Goal: Task Accomplishment & Management: Use online tool/utility

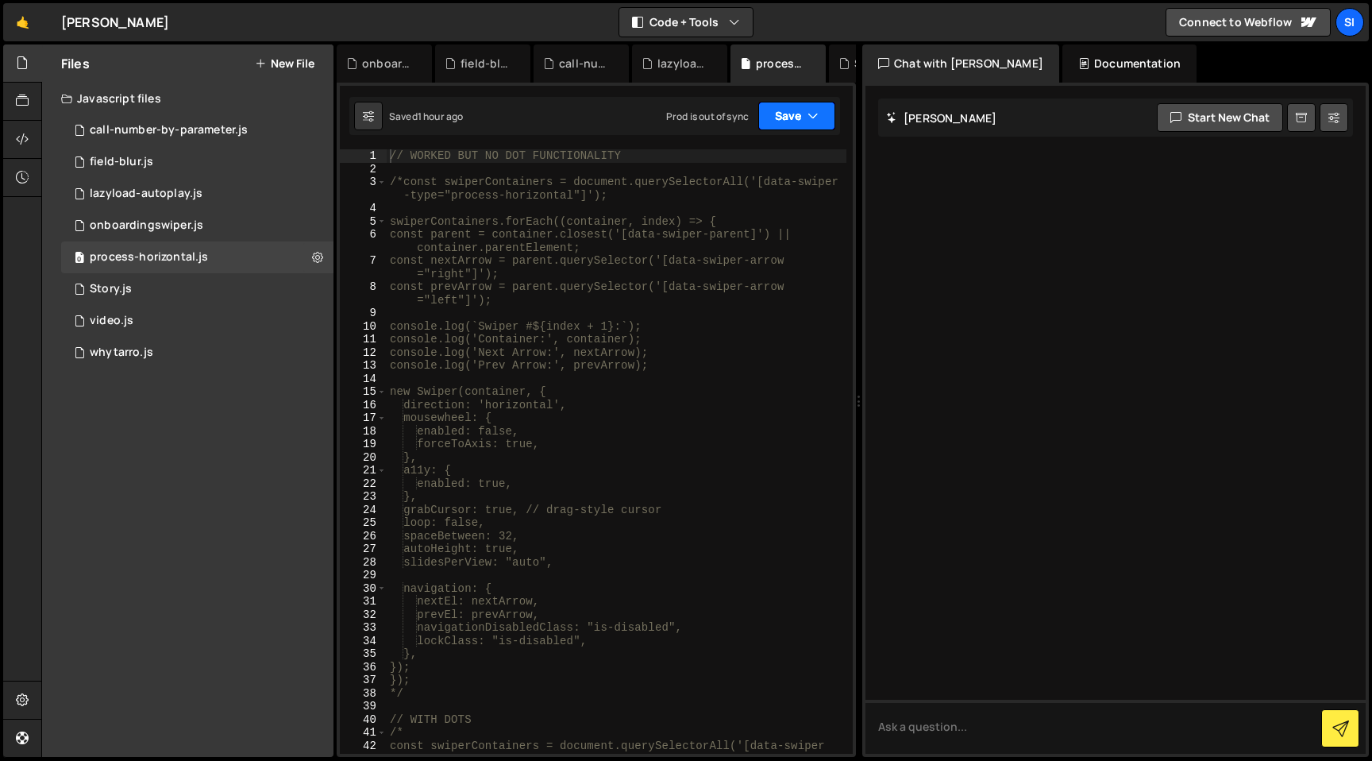
click at [796, 111] on button "Save" at bounding box center [796, 116] width 77 height 29
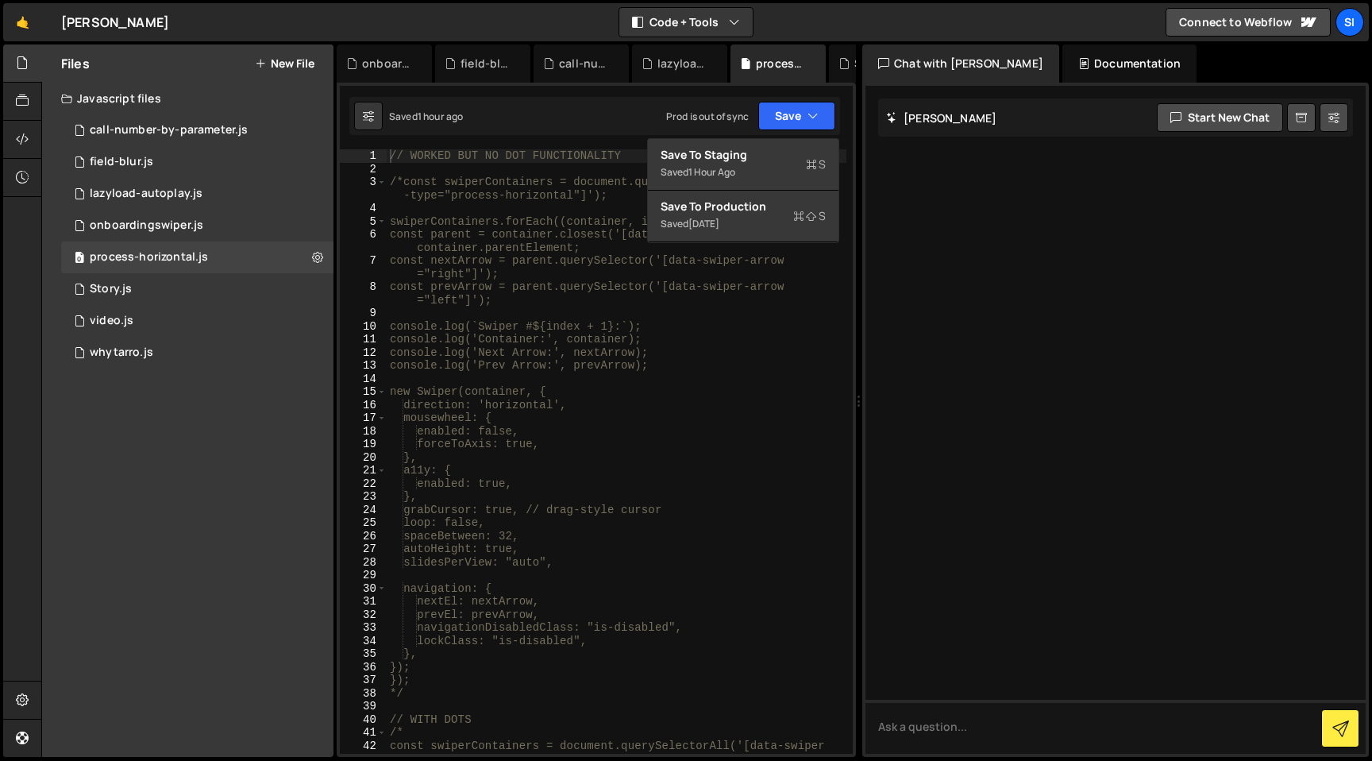
click at [732, 485] on div "// WORKED BUT NO DOT FUNCTIONALITY /*const swiperContainers = document.querySel…" at bounding box center [617, 464] width 460 height 630
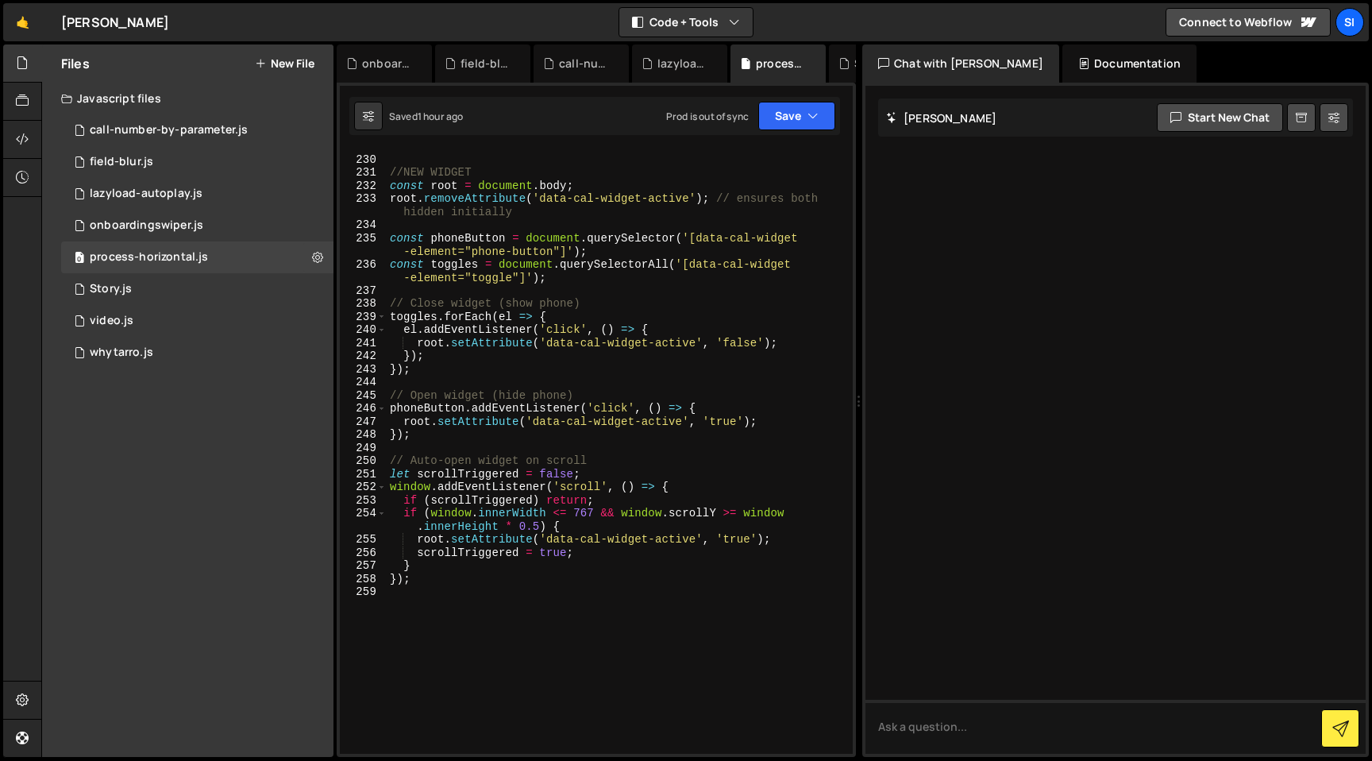
scroll to position [3273, 0]
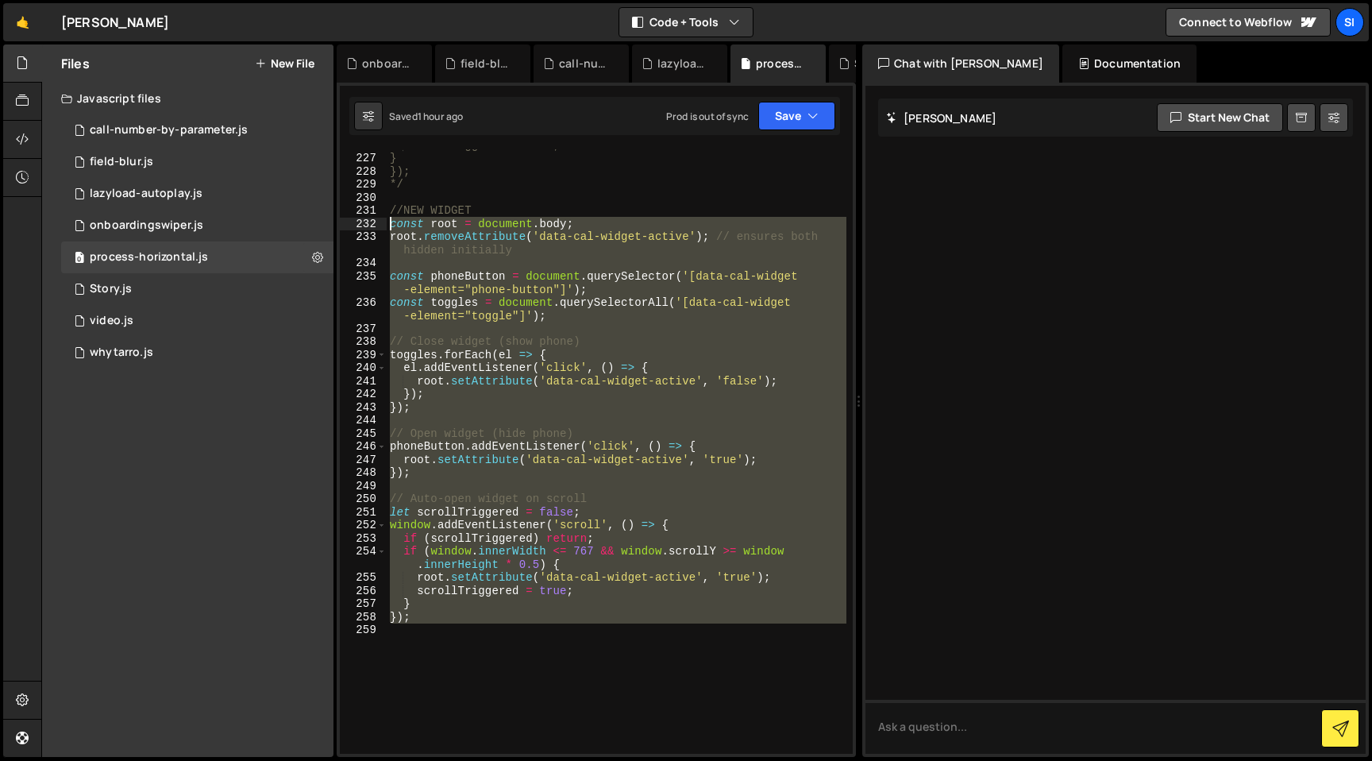
drag, startPoint x: 641, startPoint y: 625, endPoint x: 372, endPoint y: 229, distance: 479.0
click at [372, 229] on div "enabled: true, 226 227 228 229 230 231 232 233 234 235 236 237 238 239 240 241 …" at bounding box center [596, 451] width 513 height 604
type textarea "const root = document.body; root.removeAttribute('data-cal-widget-active'); // …"
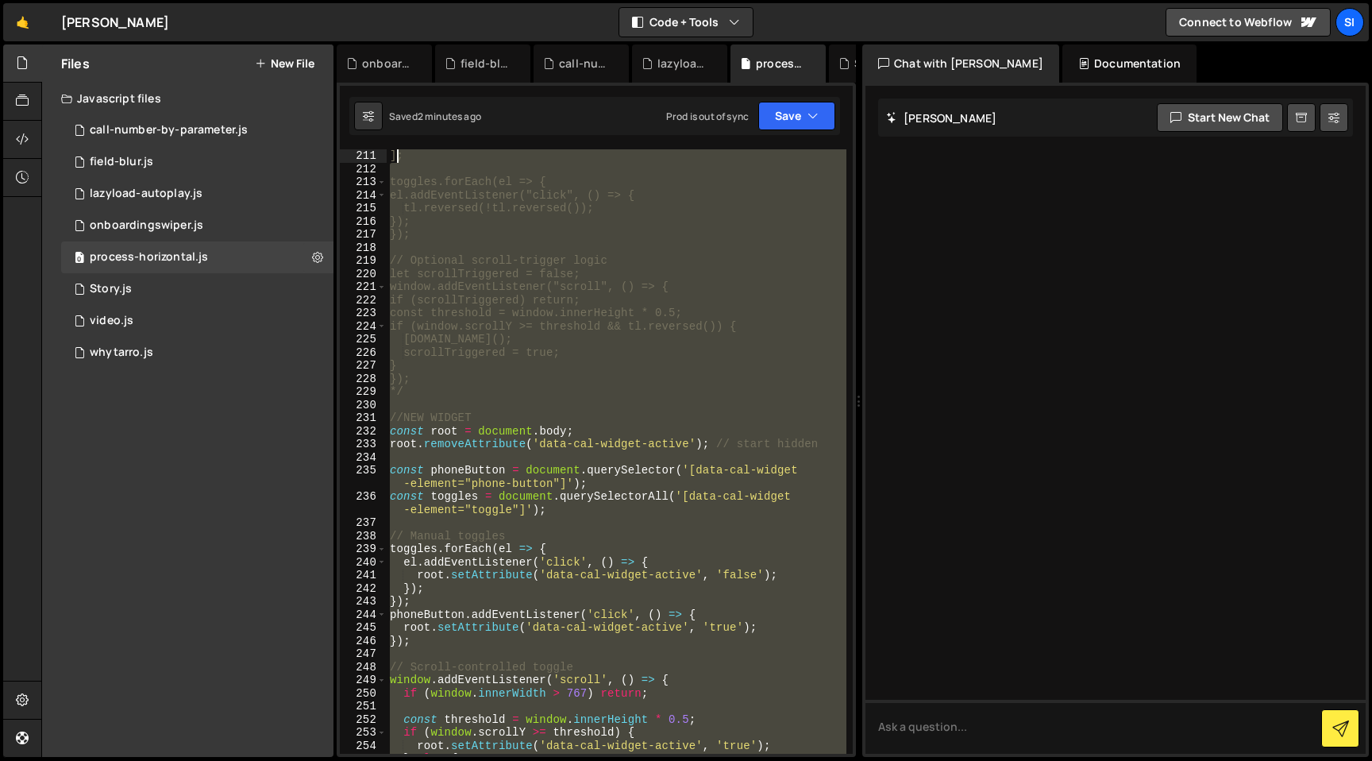
scroll to position [2987, 0]
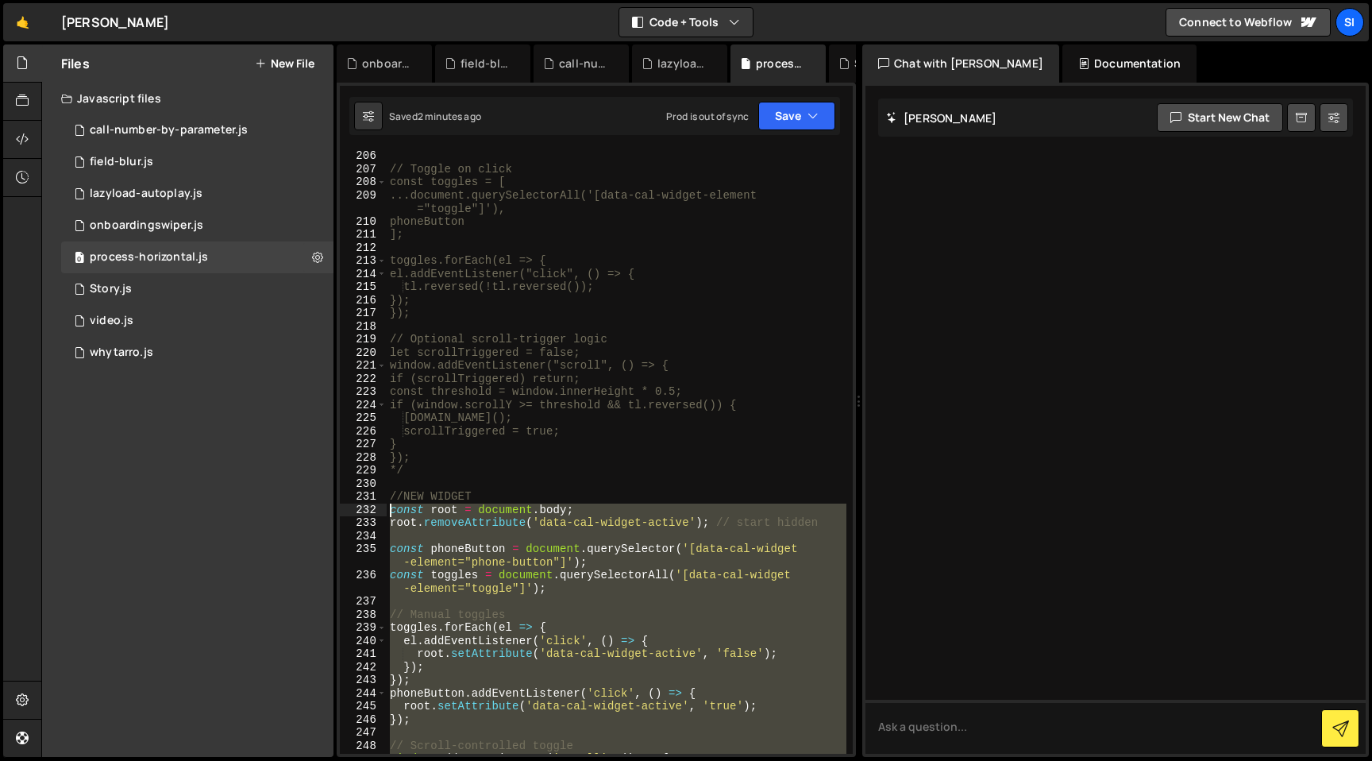
drag, startPoint x: 617, startPoint y: 573, endPoint x: 345, endPoint y: 512, distance: 278.2
click at [345, 511] on div "206 207 208 209 210 211 212 213 214 215 216 217 218 219 220 221 222 223 224 225…" at bounding box center [596, 451] width 513 height 604
type textarea "const root = document.body; root.removeAttribute('data-cal-widget-active'); // …"
paste textarea
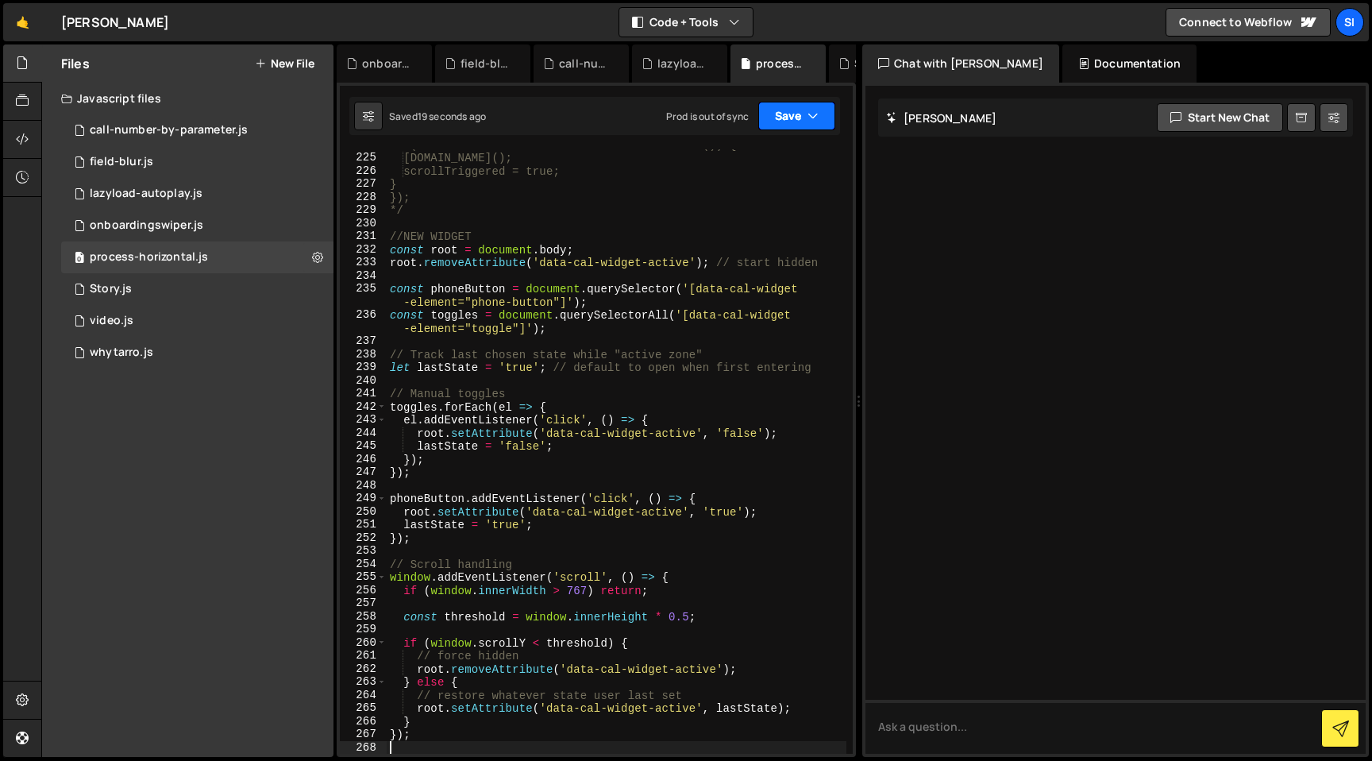
click at [815, 118] on icon "button" at bounding box center [813, 116] width 11 height 16
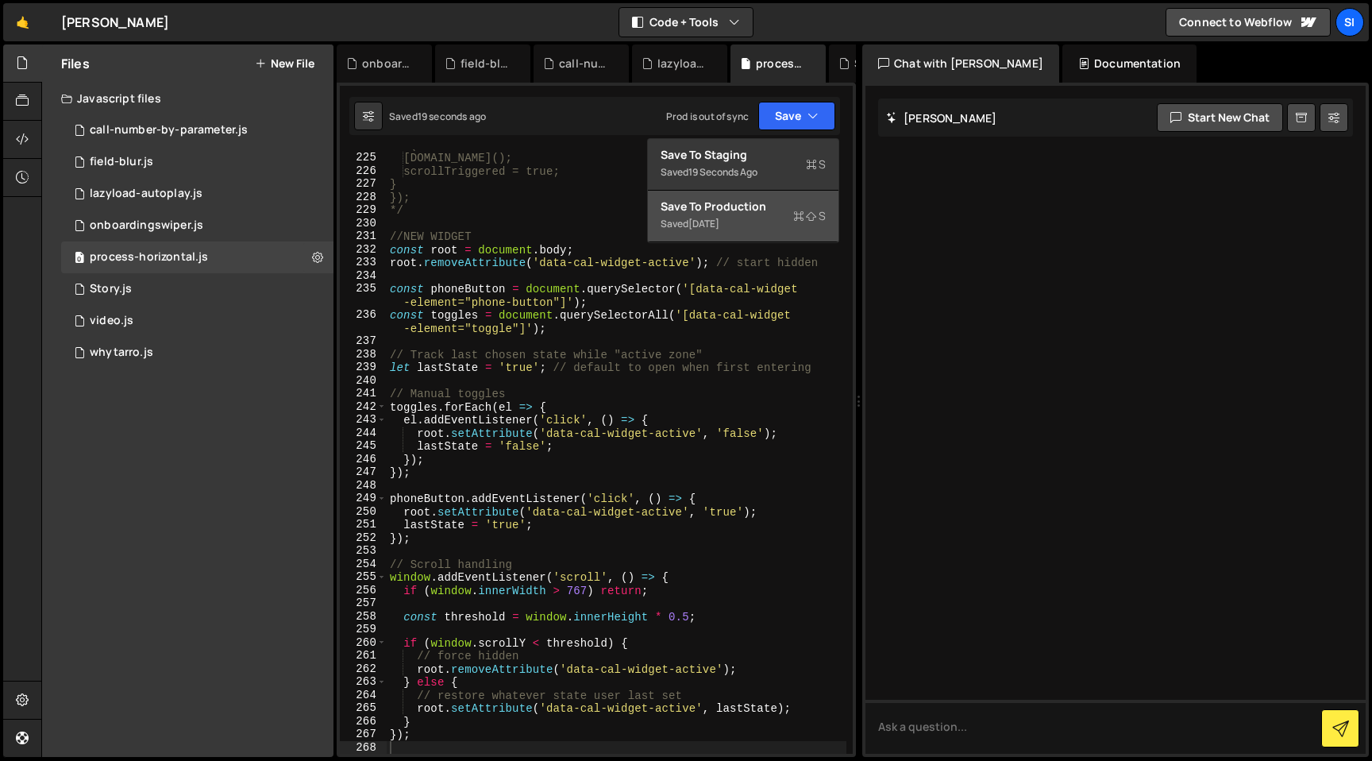
click at [777, 206] on div "Save to Production S" at bounding box center [743, 207] width 165 height 16
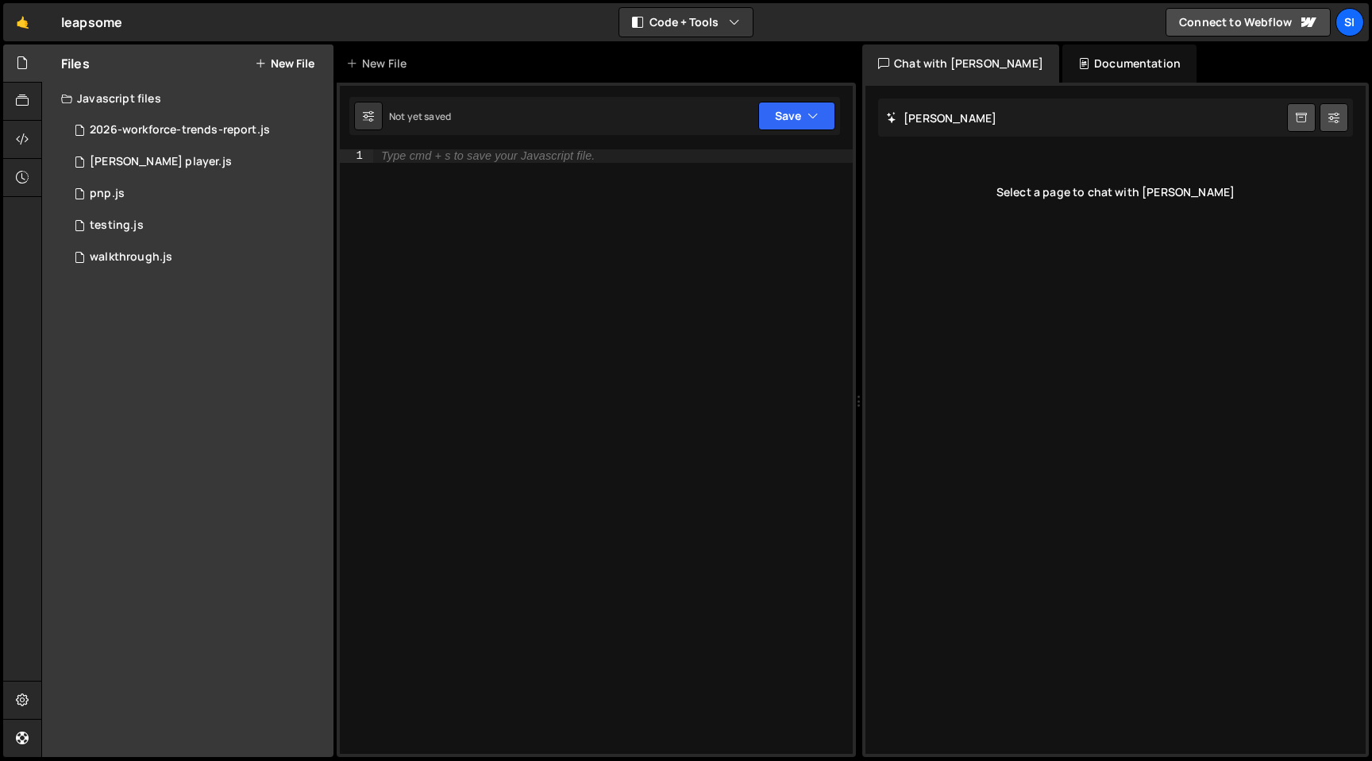
click at [256, 114] on div "Javascript files" at bounding box center [187, 99] width 291 height 32
click at [253, 110] on div "Javascript files" at bounding box center [187, 99] width 291 height 32
click at [253, 133] on div "2026-workforce-trends-report.js" at bounding box center [180, 130] width 180 height 14
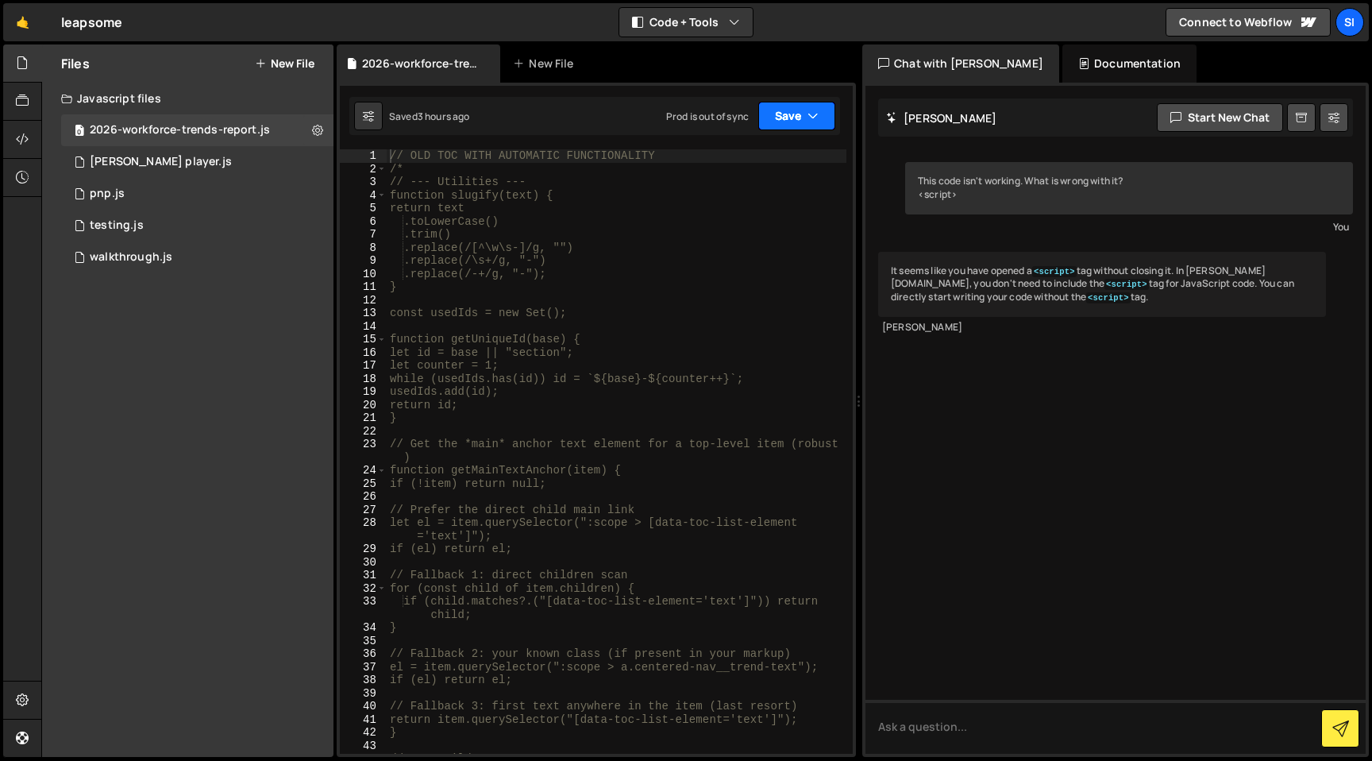
click at [819, 112] on button "Save" at bounding box center [796, 116] width 77 height 29
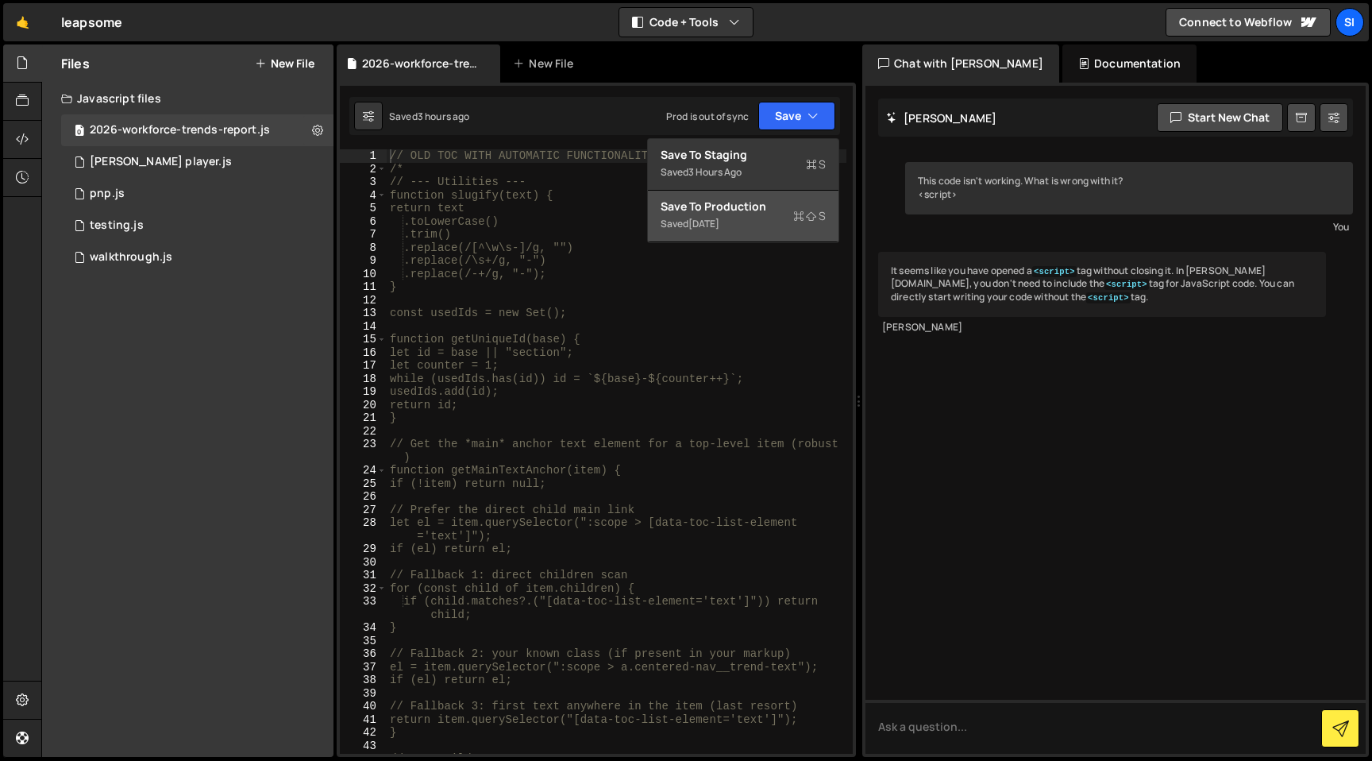
click at [774, 204] on div "Save to Production S" at bounding box center [743, 207] width 165 height 16
